Goal: Task Accomplishment & Management: Manage account settings

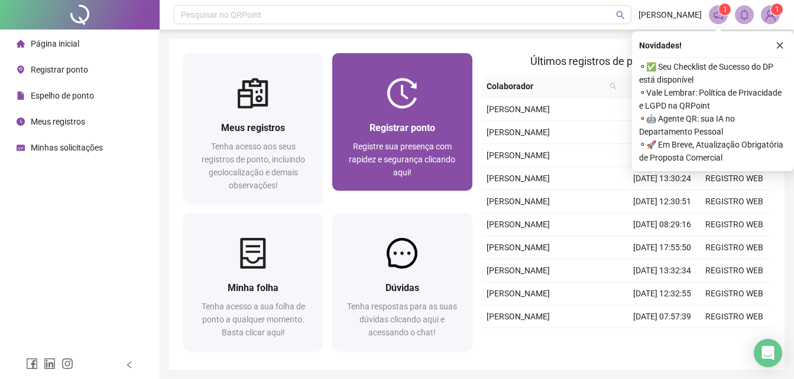
click at [417, 126] on span "Registrar ponto" at bounding box center [402, 127] width 66 height 11
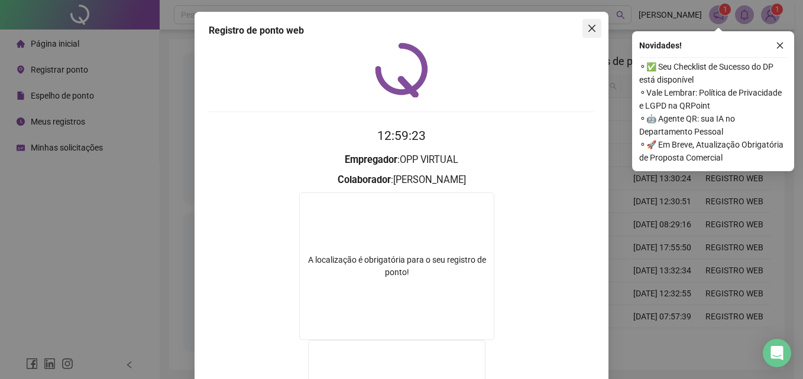
click at [582, 24] on span "Close" at bounding box center [591, 28] width 19 height 9
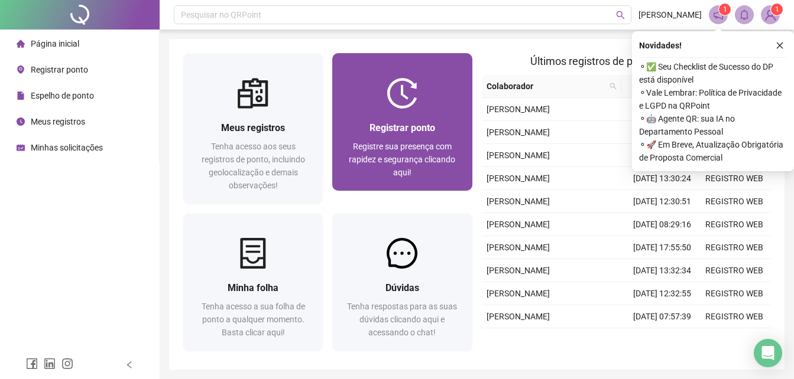
click at [395, 80] on img at bounding box center [402, 93] width 31 height 31
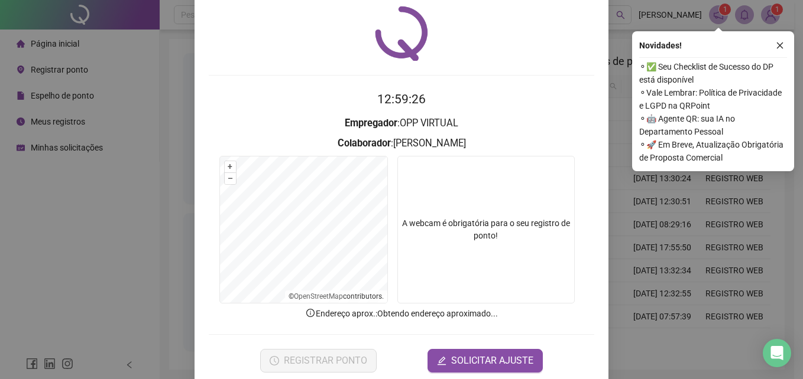
scroll to position [56, 0]
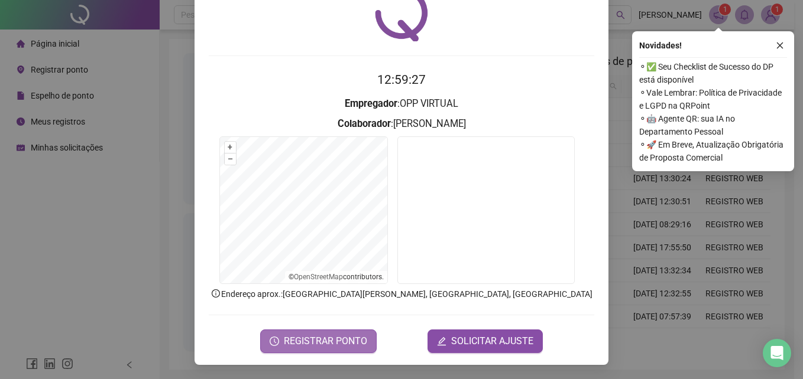
click at [354, 336] on span "REGISTRAR PONTO" at bounding box center [325, 342] width 83 height 14
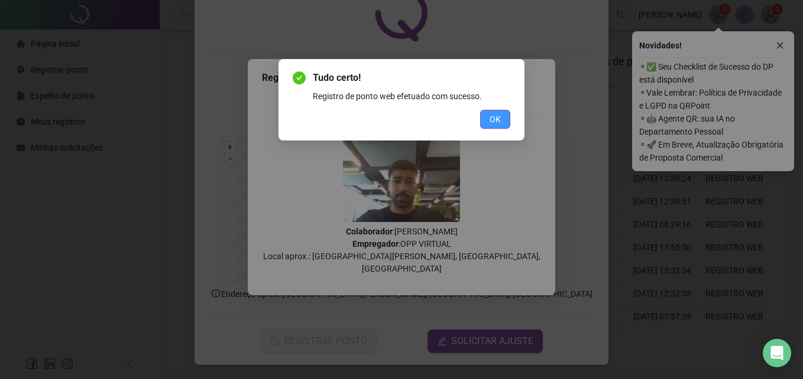
click at [494, 115] on span "OK" at bounding box center [494, 119] width 11 height 13
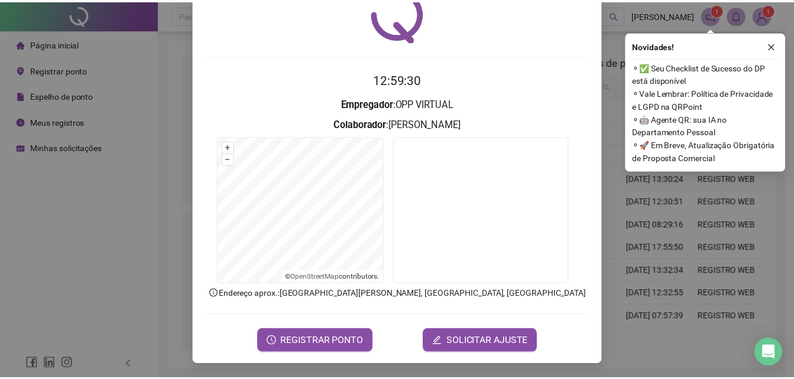
scroll to position [0, 0]
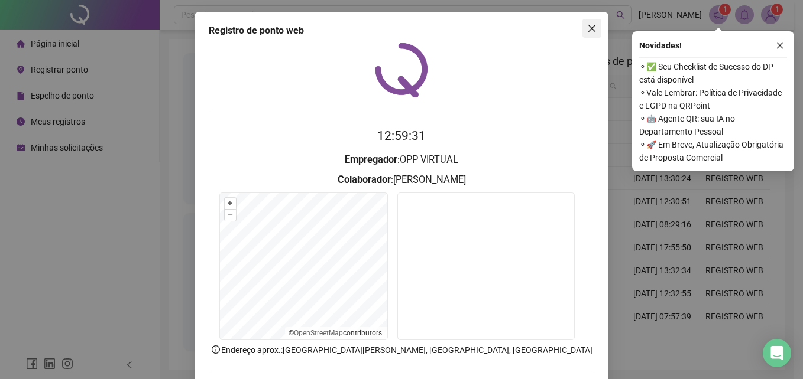
click at [592, 27] on icon "close" at bounding box center [591, 28] width 9 height 9
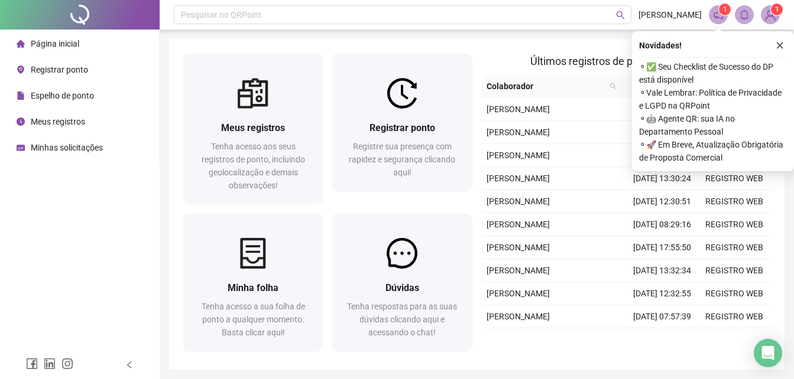
click at [525, 48] on div "Meus registros Tenha acesso aos seus registros de ponto, incluindo geolocalizaç…" at bounding box center [476, 204] width 615 height 331
click at [69, 93] on span "Espelho de ponto" at bounding box center [62, 95] width 63 height 9
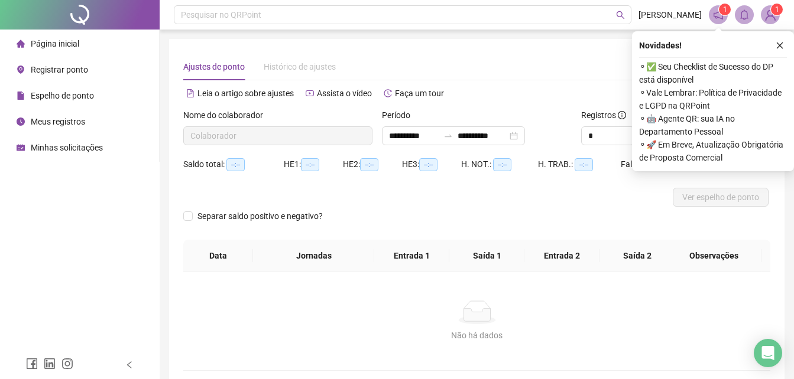
type input "**********"
click at [420, 139] on input "**********" at bounding box center [414, 135] width 50 height 13
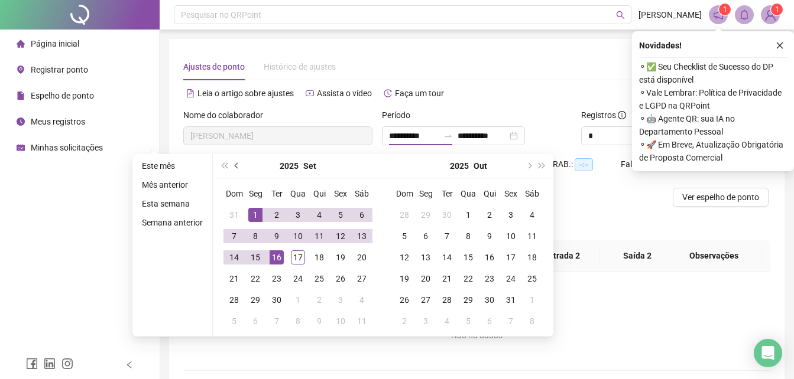
click at [236, 168] on span "prev-year" at bounding box center [238, 166] width 6 height 6
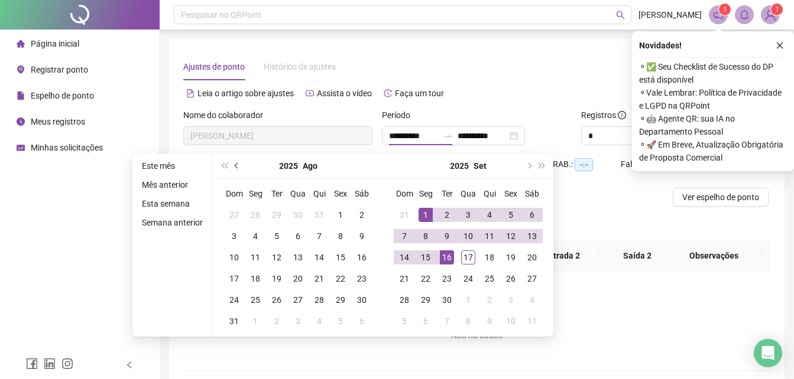
click at [236, 168] on span "prev-year" at bounding box center [238, 166] width 6 height 6
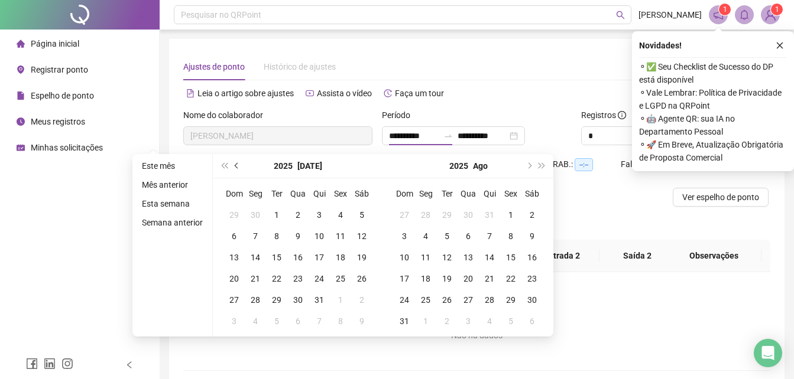
click at [236, 168] on span "prev-year" at bounding box center [238, 166] width 6 height 6
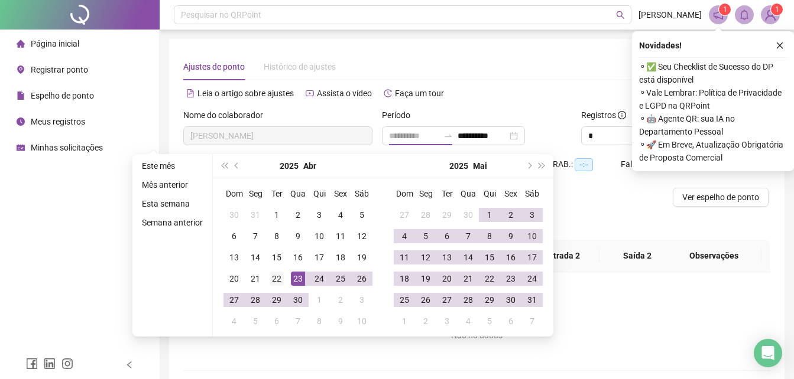
type input "**********"
click at [277, 274] on div "22" at bounding box center [276, 279] width 14 height 14
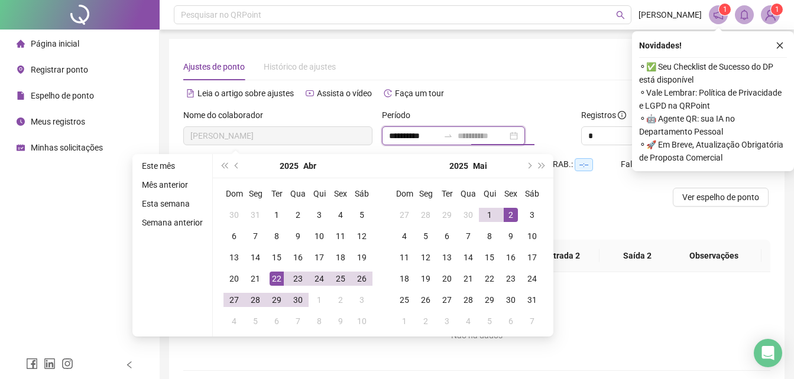
type input "**********"
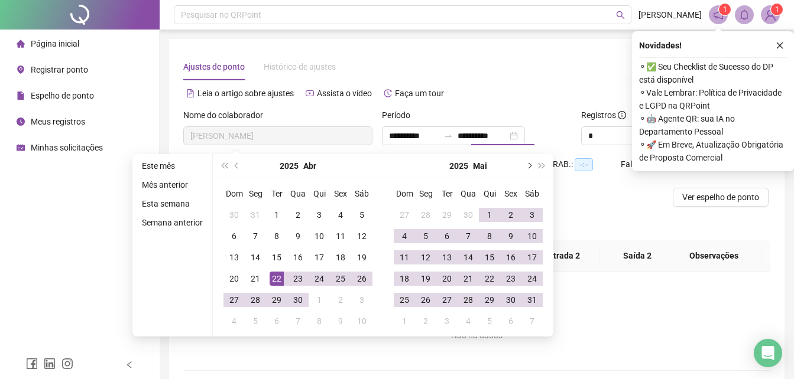
click at [530, 164] on button "next-year" at bounding box center [528, 166] width 13 height 24
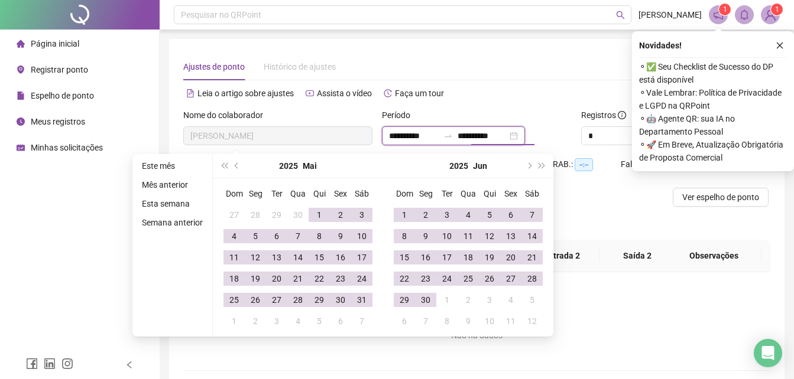
click at [494, 134] on input "**********" at bounding box center [482, 135] width 50 height 13
click at [534, 109] on div "Período" at bounding box center [476, 118] width 189 height 18
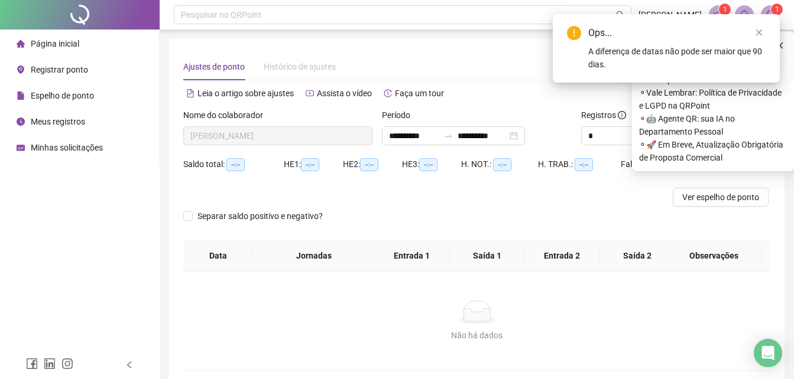
type input "**********"
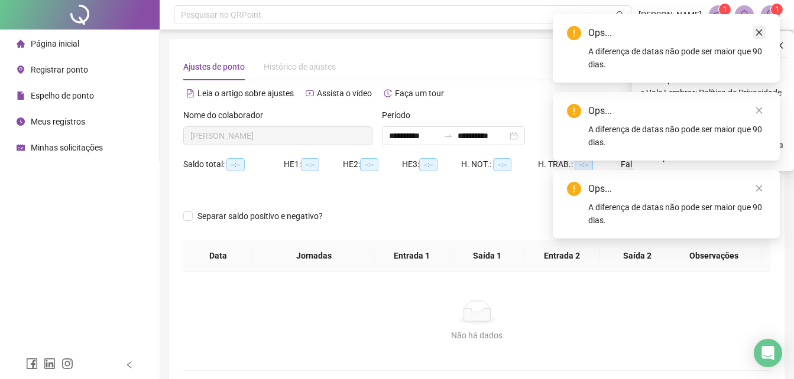
click at [760, 35] on icon "close" at bounding box center [759, 32] width 8 height 8
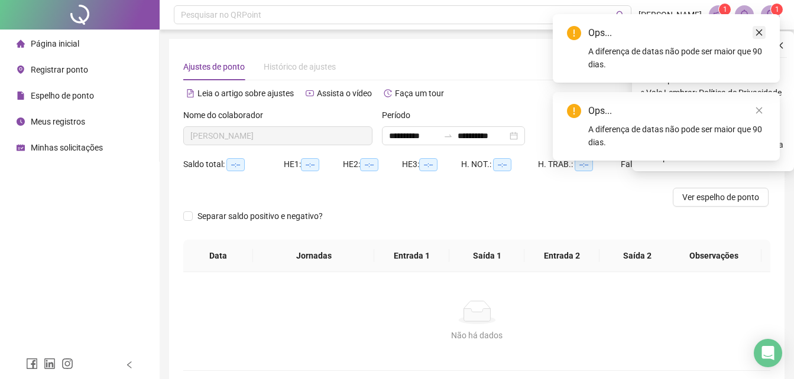
click at [760, 34] on icon "close" at bounding box center [759, 32] width 8 height 8
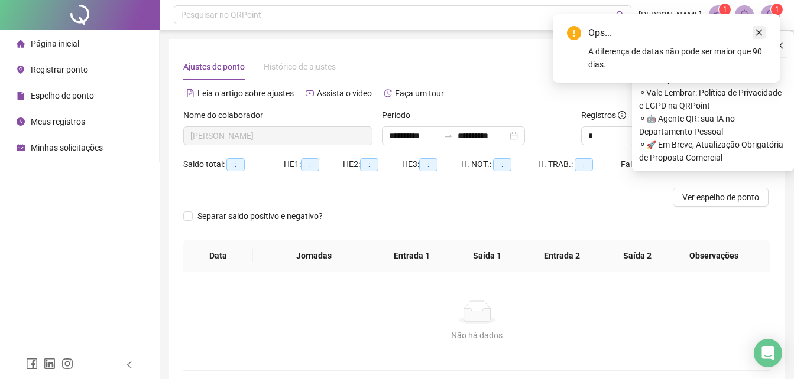
click at [758, 34] on icon "close" at bounding box center [759, 32] width 8 height 8
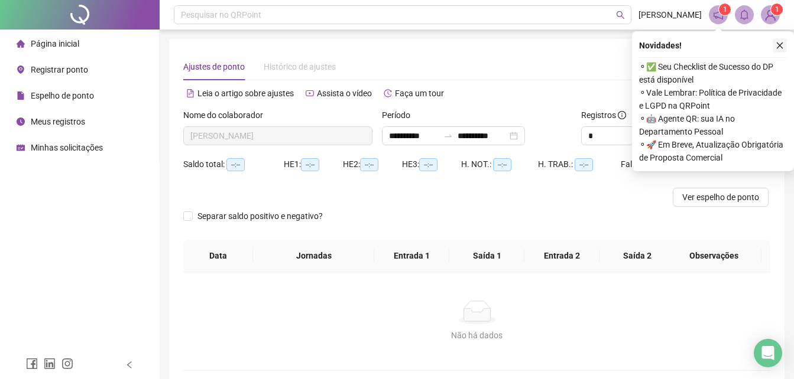
click at [779, 47] on icon "close" at bounding box center [779, 45] width 8 height 8
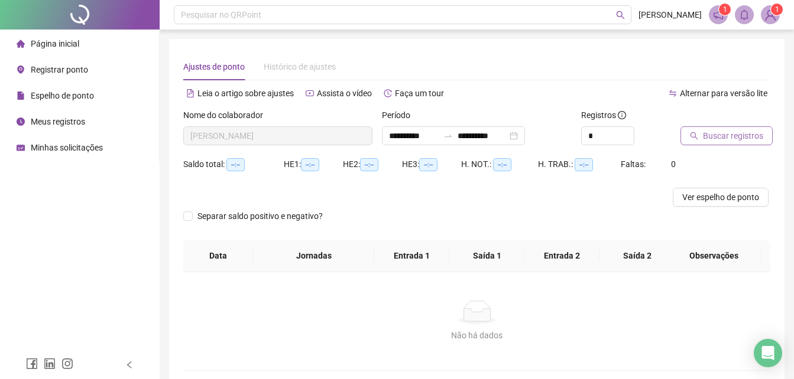
click at [719, 139] on span "Buscar registros" at bounding box center [733, 135] width 60 height 13
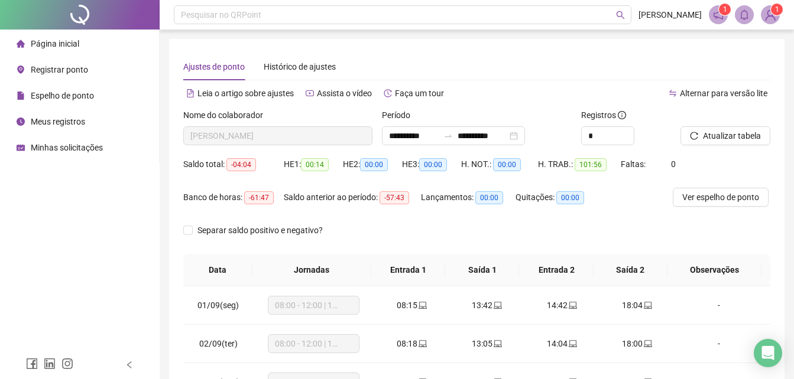
scroll to position [59, 0]
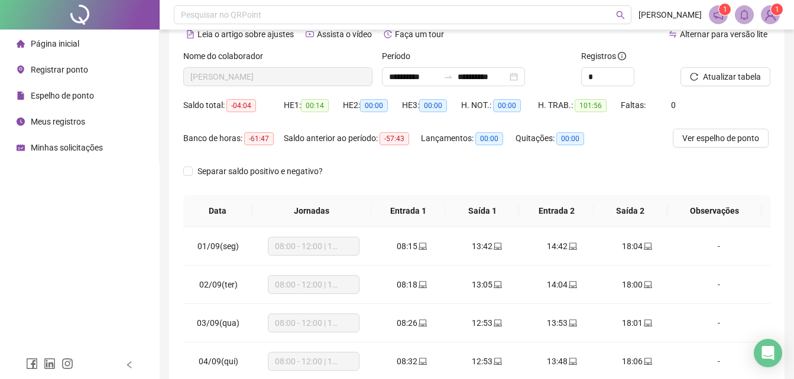
click at [56, 44] on span "Página inicial" at bounding box center [55, 43] width 48 height 9
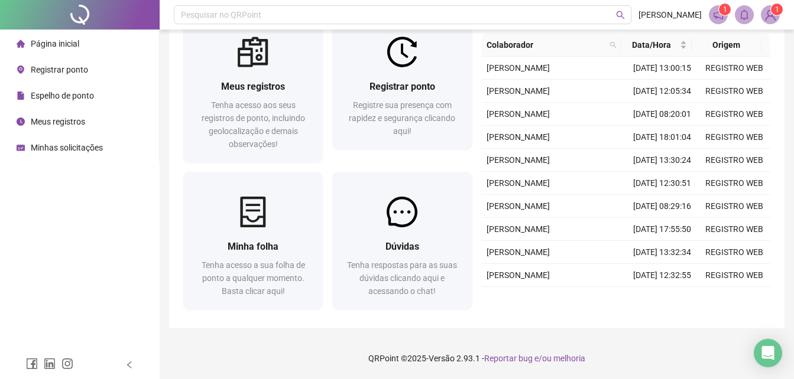
click at [715, 11] on icon "notification" at bounding box center [718, 14] width 11 height 11
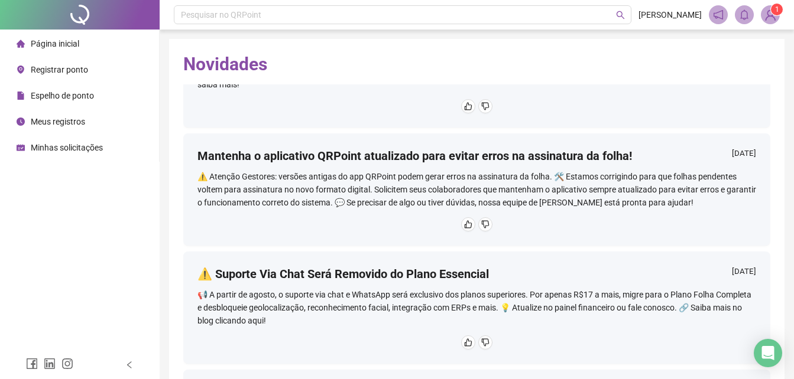
scroll to position [295, 0]
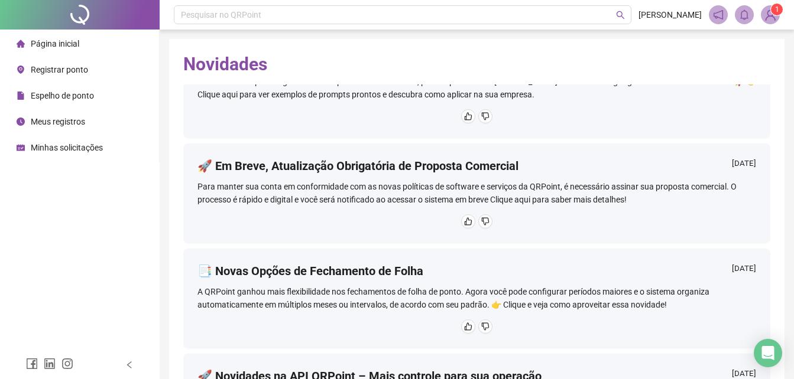
click at [772, 21] on img at bounding box center [770, 15] width 18 height 18
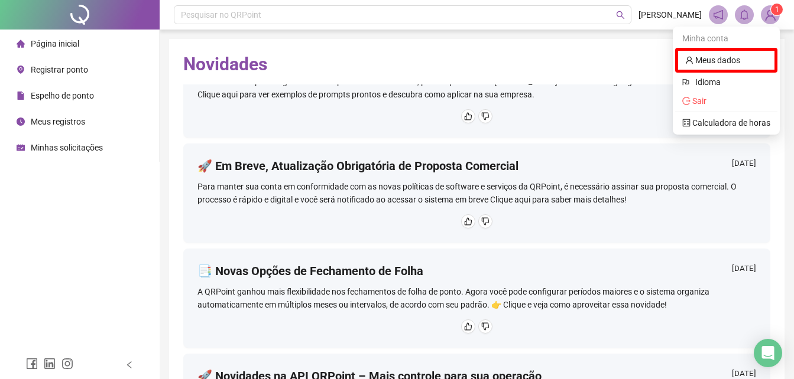
click at [595, 61] on h2 "Novidades" at bounding box center [476, 64] width 587 height 22
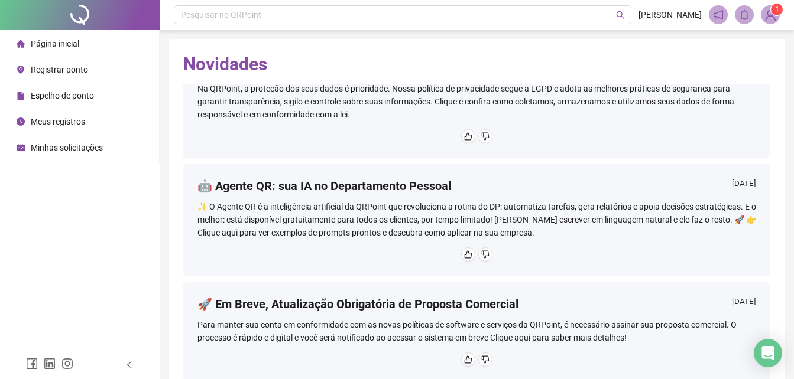
scroll to position [0, 0]
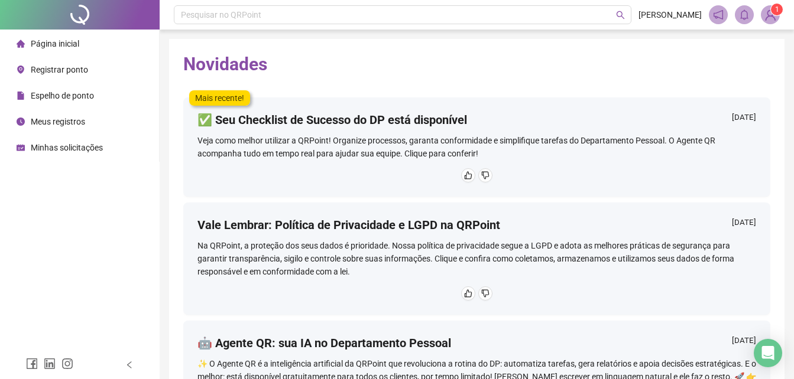
click at [53, 51] on div "Página inicial" at bounding box center [48, 44] width 63 height 24
